Goal: Task Accomplishment & Management: Complete application form

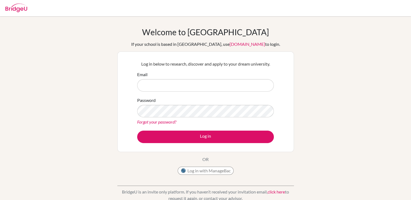
click at [177, 89] on input "Email" at bounding box center [205, 85] width 137 height 12
type input "[EMAIL_ADDRESS][DOMAIN_NAME]"
drag, startPoint x: 169, startPoint y: 117, endPoint x: 297, endPoint y: 116, distance: 127.9
click at [299, 116] on div "Welcome to [GEOGRAPHIC_DATA] If your school is based in [GEOGRAPHIC_DATA], use …" at bounding box center [205, 116] width 411 height 178
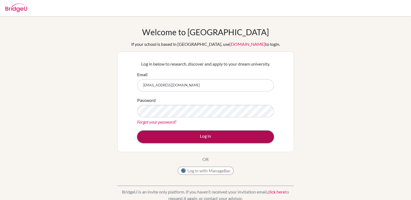
click at [228, 134] on button "Log in" at bounding box center [205, 137] width 137 height 12
click at [236, 139] on button "Log in" at bounding box center [205, 137] width 137 height 12
